Goal: Communication & Community: Connect with others

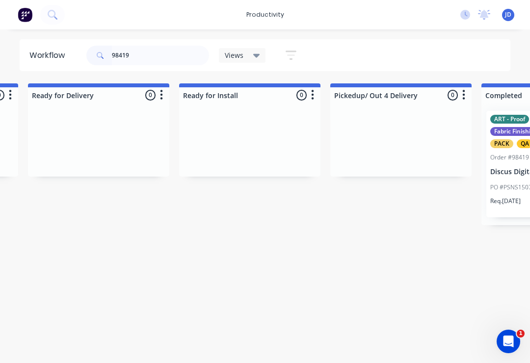
scroll to position [0, 3240]
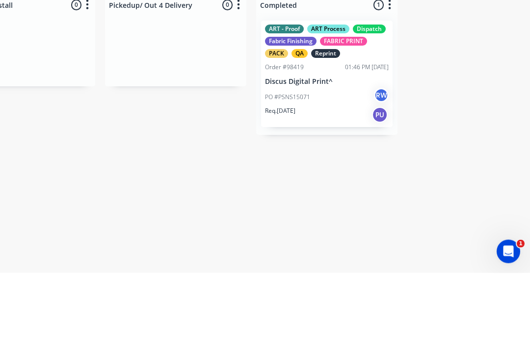
type input "98419"
click at [340, 178] on div "PO #PSNS15071 RW" at bounding box center [327, 187] width 124 height 19
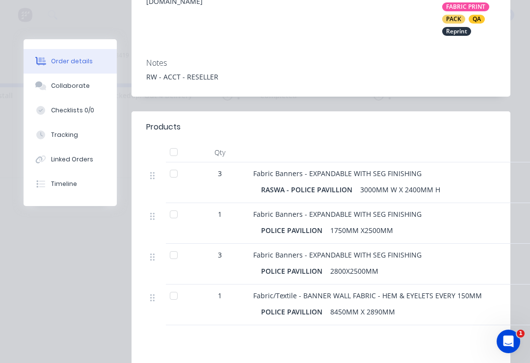
scroll to position [248, 0]
click at [102, 88] on button "Collaborate" at bounding box center [70, 86] width 93 height 25
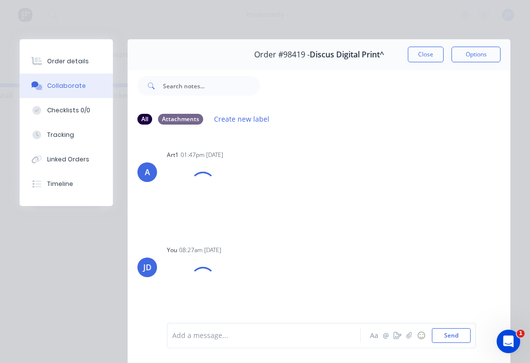
click at [409, 336] on icon "button" at bounding box center [408, 335] width 5 height 6
click at [408, 338] on icon "button" at bounding box center [409, 335] width 6 height 7
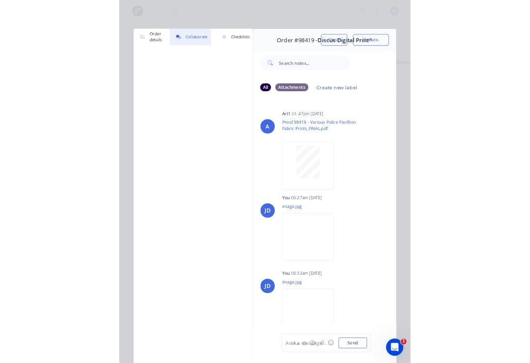
scroll to position [0, 3240]
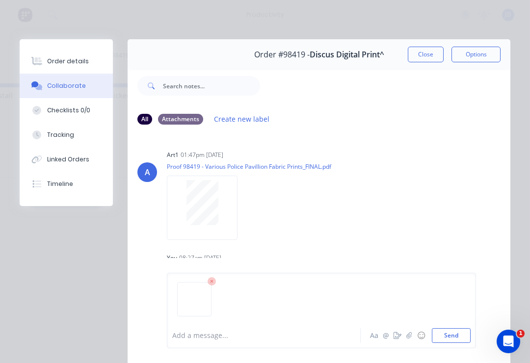
click at [463, 337] on button "Send" at bounding box center [451, 335] width 39 height 15
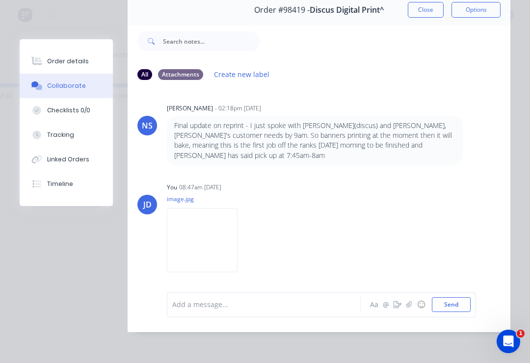
scroll to position [51, 0]
click at [214, 235] on img at bounding box center [202, 240] width 71 height 64
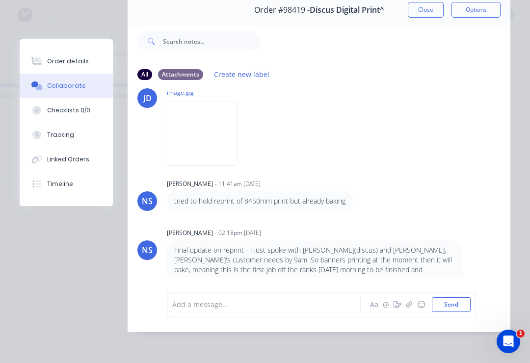
scroll to position [1038, 0]
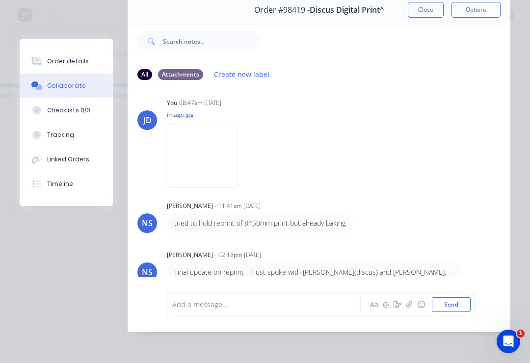
click at [224, 188] on img at bounding box center [202, 156] width 71 height 64
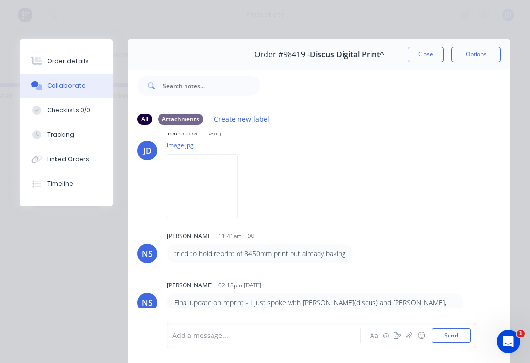
scroll to position [1049, 0]
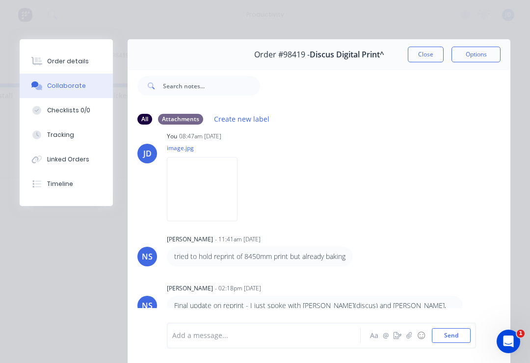
click at [78, 64] on div "Order details" at bounding box center [68, 61] width 42 height 9
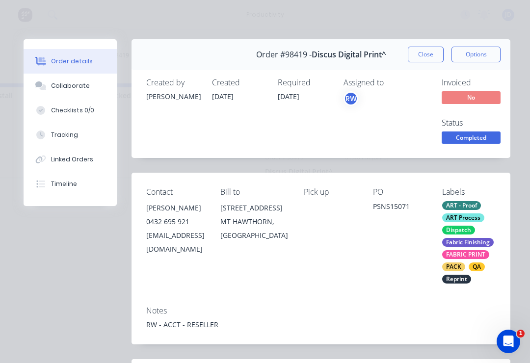
scroll to position [0, 0]
click at [77, 81] on div "Collaborate" at bounding box center [70, 85] width 39 height 9
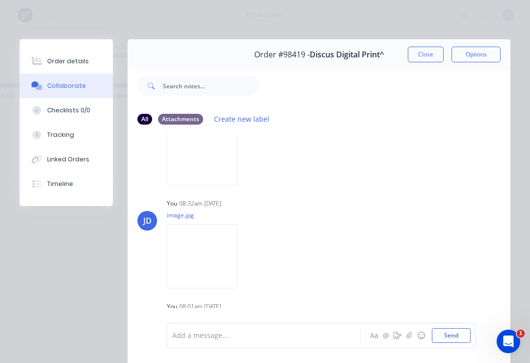
scroll to position [158, 0]
click at [214, 160] on img at bounding box center [202, 153] width 71 height 64
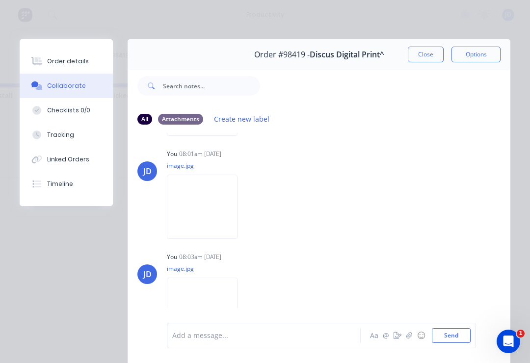
scroll to position [317, 0]
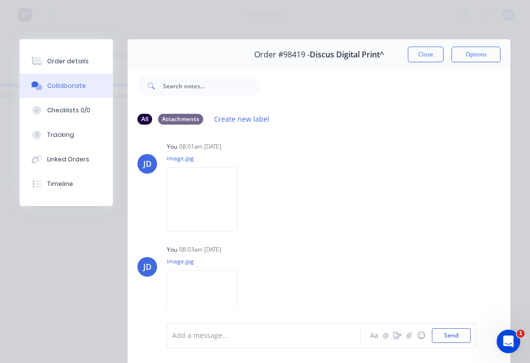
click at [211, 208] on img at bounding box center [202, 199] width 71 height 64
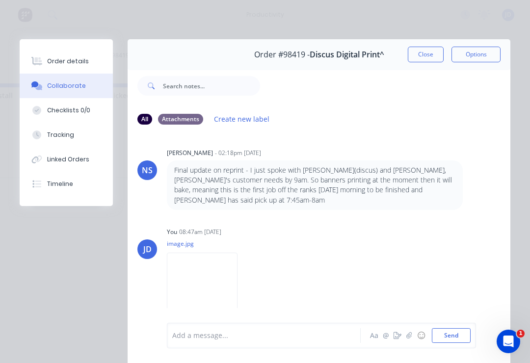
scroll to position [1210, 0]
click at [229, 289] on img at bounding box center [202, 285] width 71 height 64
